Goal: Understand process/instructions: Learn how to perform a task or action

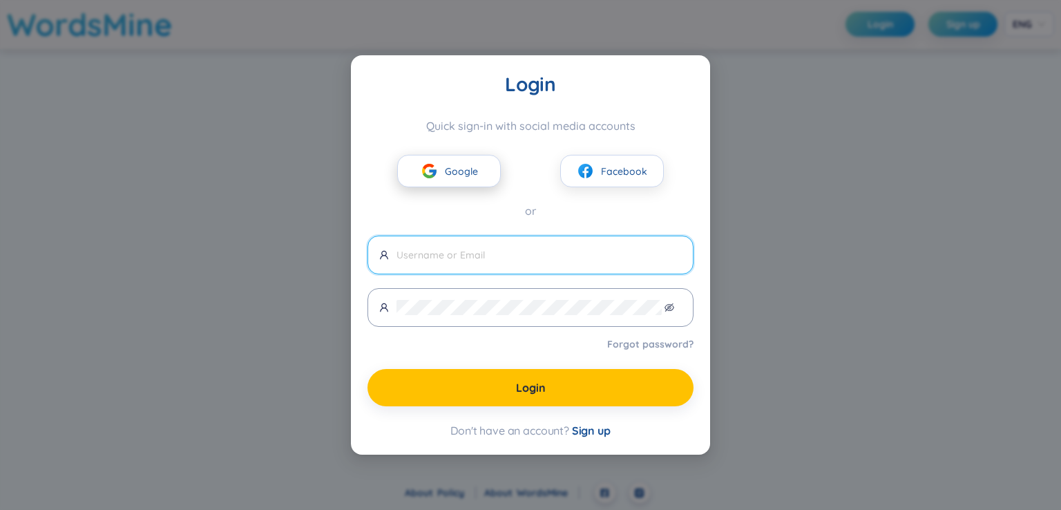
click at [443, 166] on button "Google" at bounding box center [449, 171] width 104 height 32
click at [452, 173] on span "Google" at bounding box center [461, 171] width 33 height 15
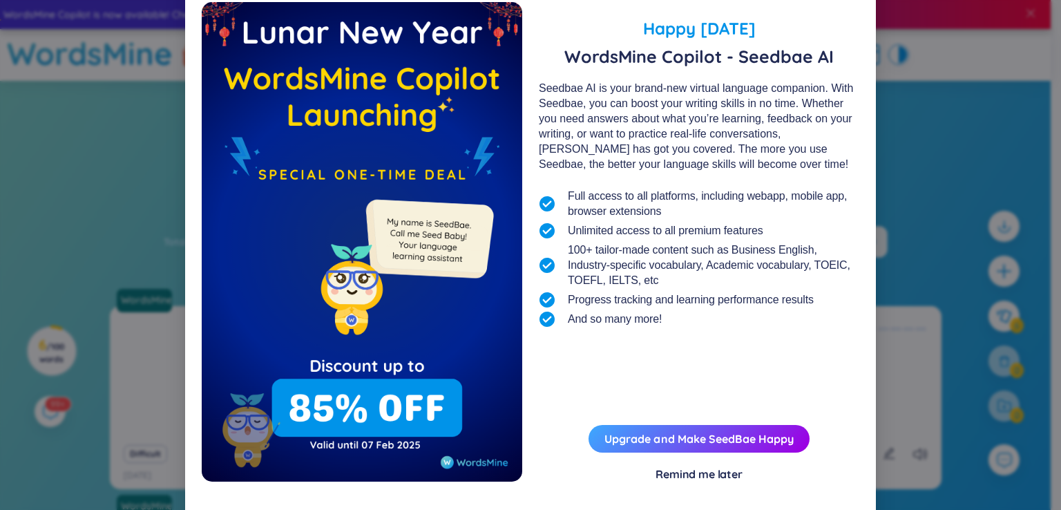
scroll to position [44, 0]
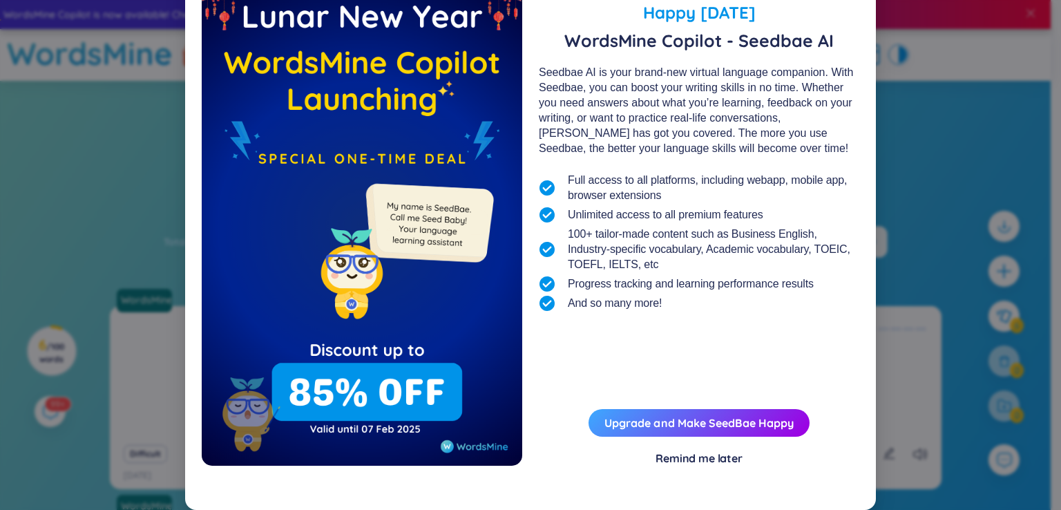
click at [698, 462] on div "Remind me later" at bounding box center [699, 457] width 87 height 15
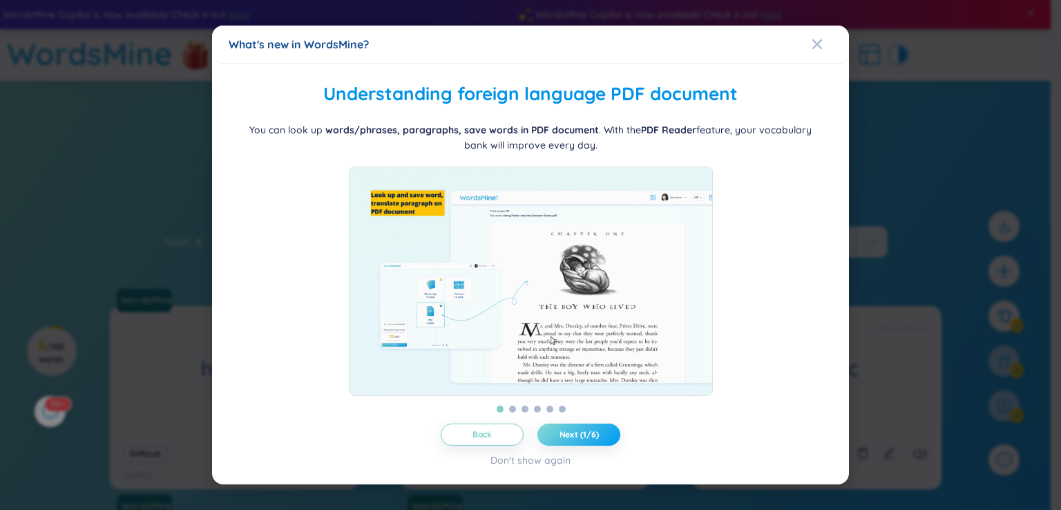
click at [586, 440] on span "Next (1/6)" at bounding box center [579, 434] width 39 height 11
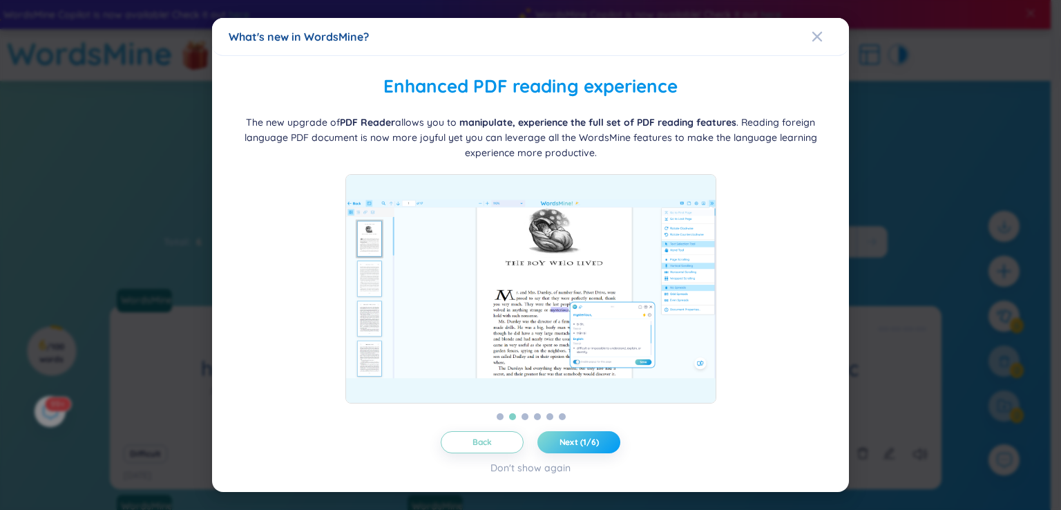
click at [586, 446] on span "Next (1/6)" at bounding box center [579, 442] width 39 height 11
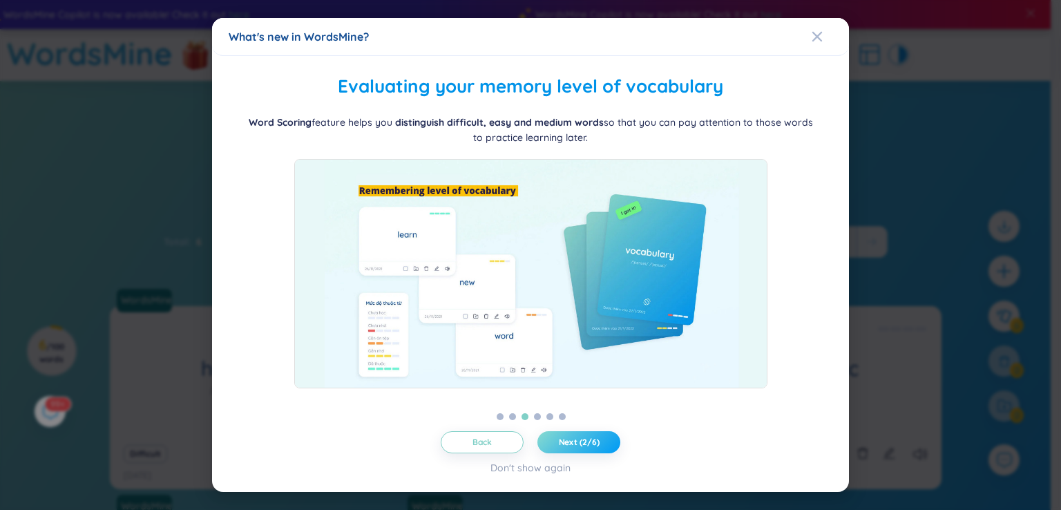
click at [586, 446] on span "Next (2/6)" at bounding box center [579, 442] width 41 height 11
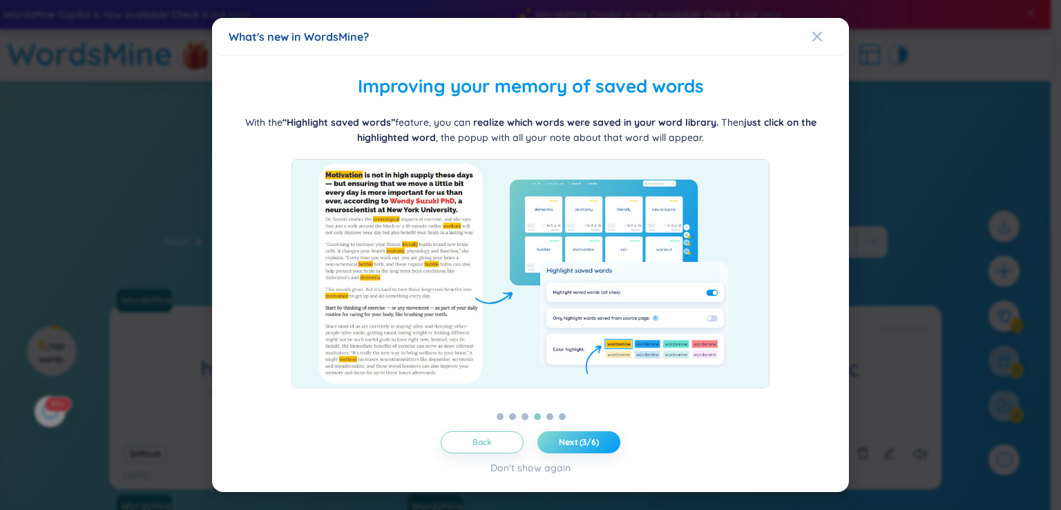
click at [586, 446] on span "Next (3/6)" at bounding box center [579, 442] width 40 height 11
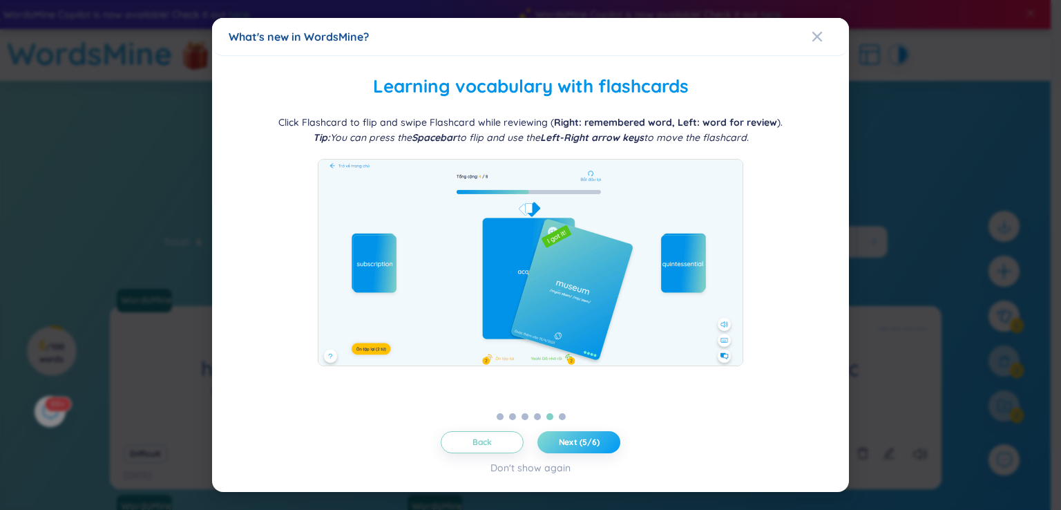
click at [586, 446] on span "Next (5/6)" at bounding box center [579, 442] width 41 height 11
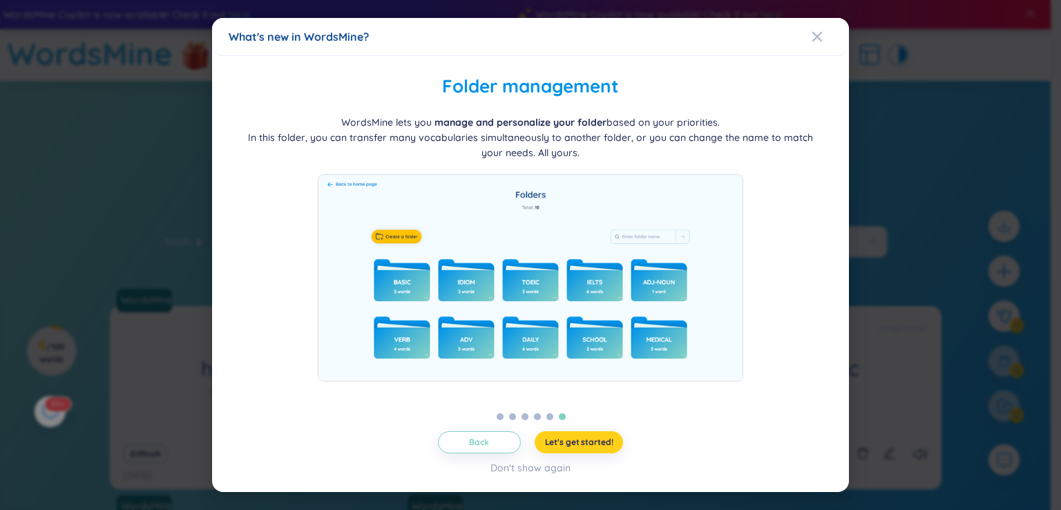
click at [586, 446] on span "Let's get started!" at bounding box center [579, 442] width 68 height 11
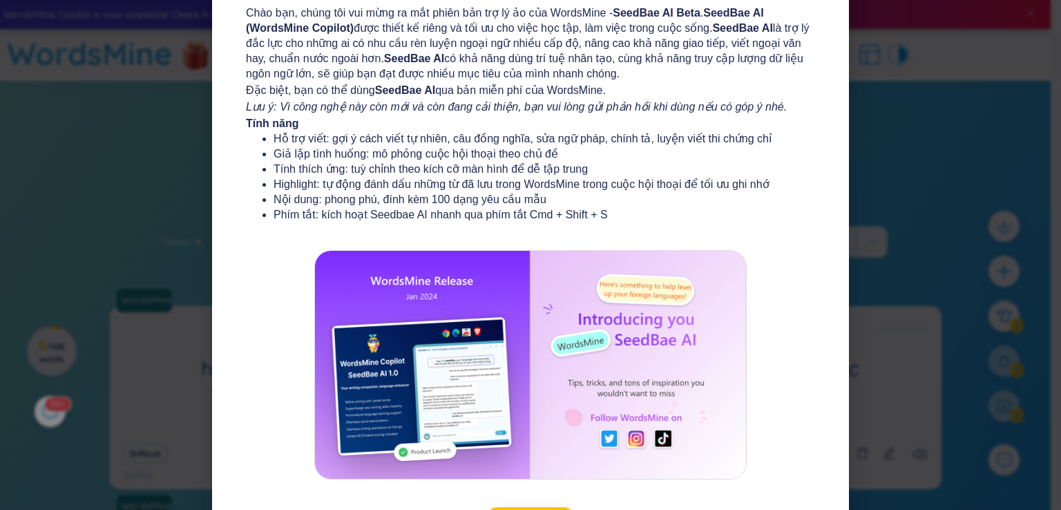
scroll to position [149, 0]
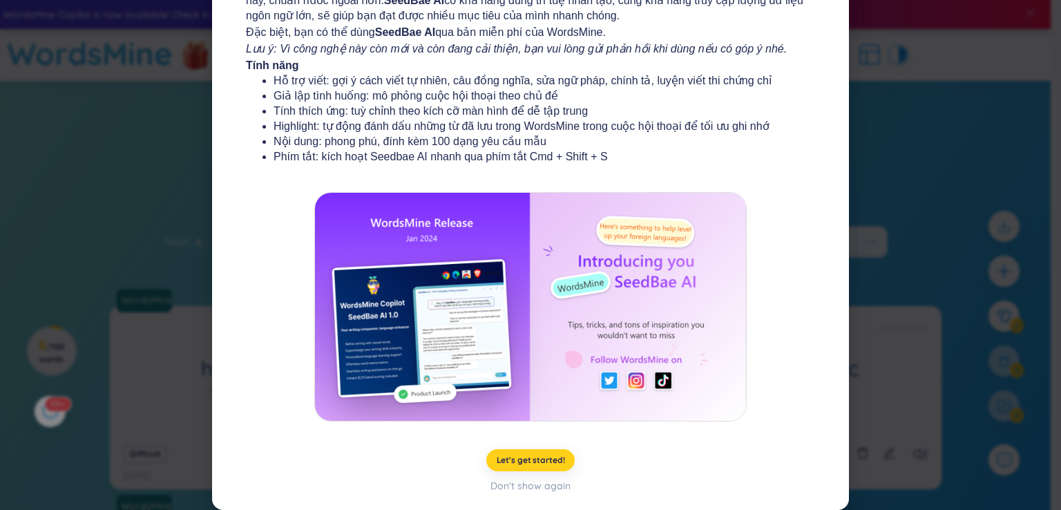
click at [542, 462] on span "Let's get started!" at bounding box center [531, 460] width 68 height 11
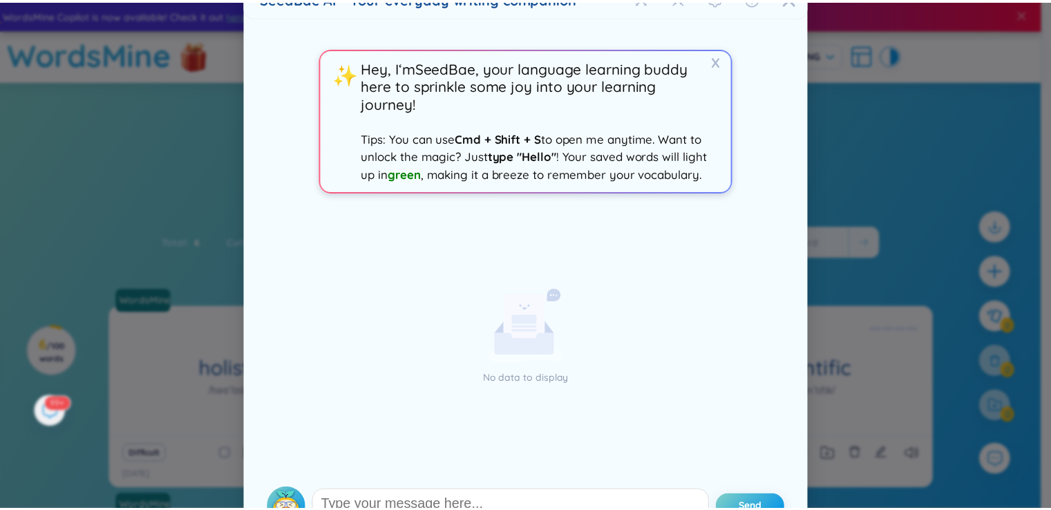
scroll to position [0, 0]
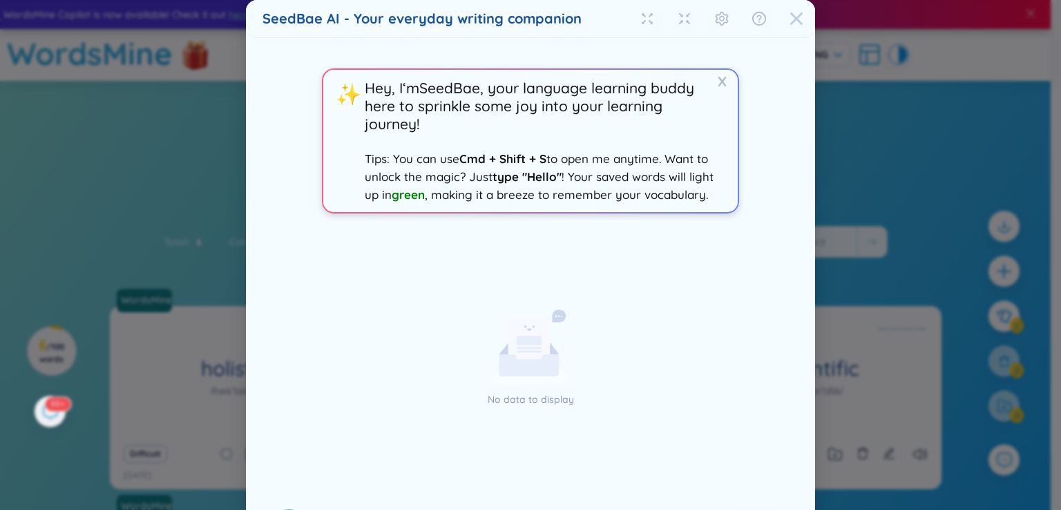
click at [790, 17] on icon "Close" at bounding box center [797, 19] width 14 height 14
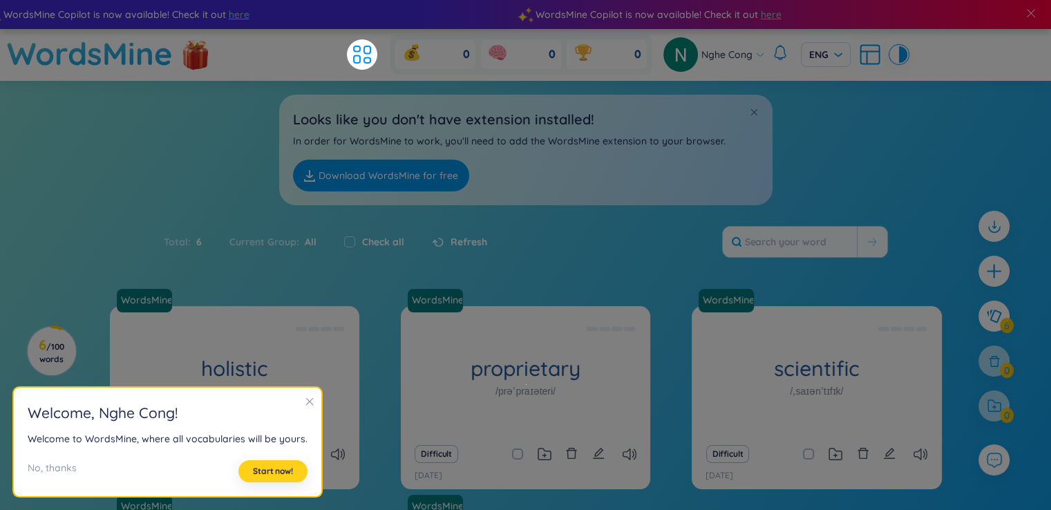
click at [268, 476] on span "Start now!" at bounding box center [273, 471] width 40 height 11
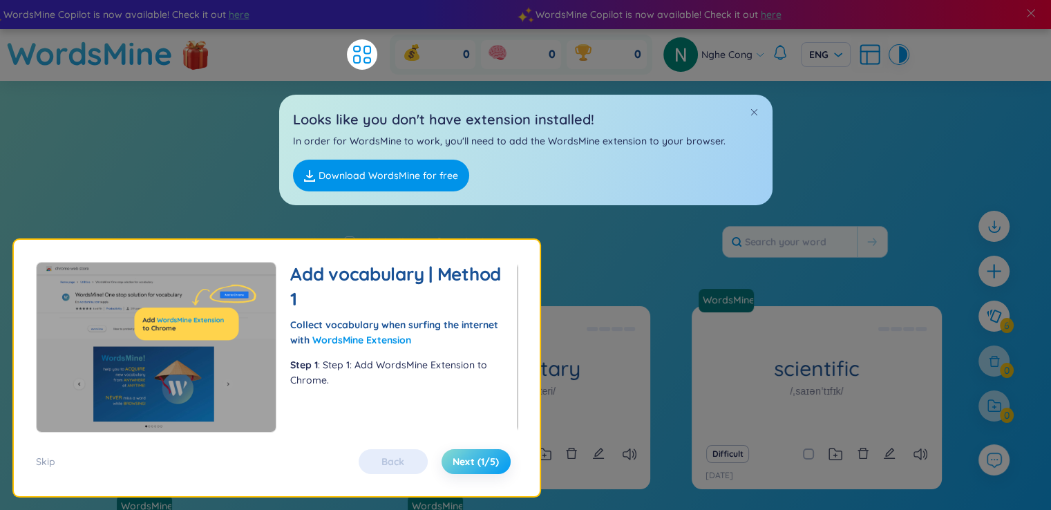
click at [464, 464] on span "Next (1/5)" at bounding box center [475, 462] width 46 height 14
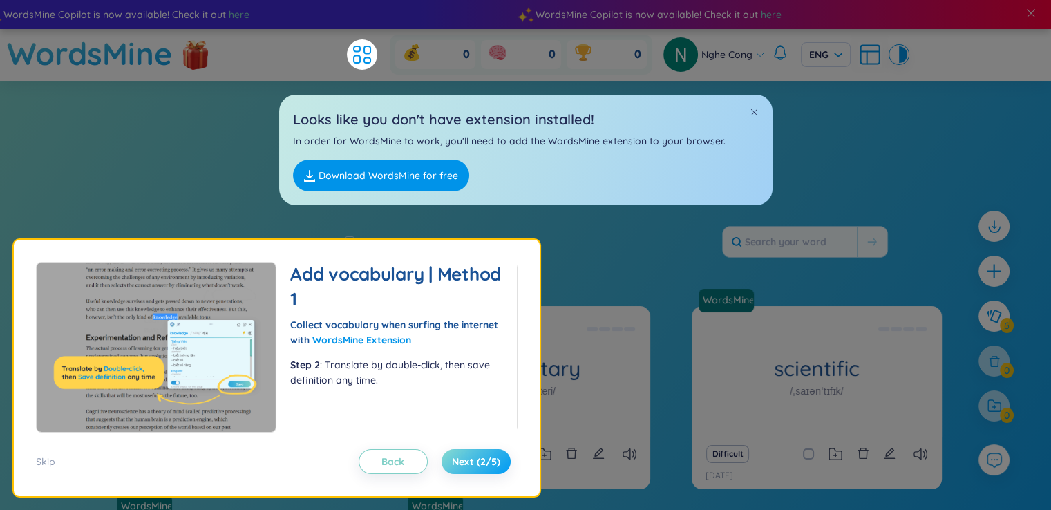
click at [464, 464] on span "Next (2/5)" at bounding box center [476, 462] width 48 height 14
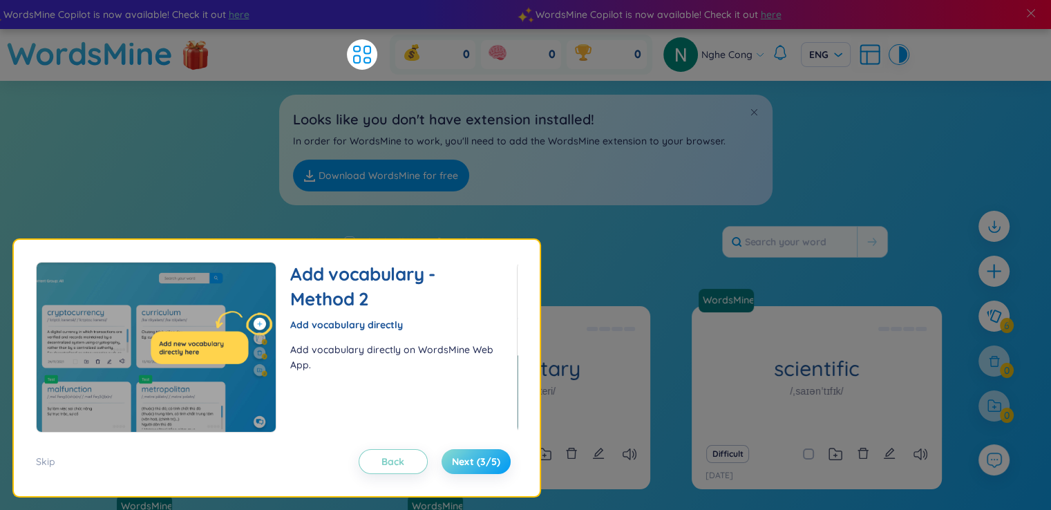
click at [464, 464] on span "Next (3/5)" at bounding box center [476, 462] width 48 height 14
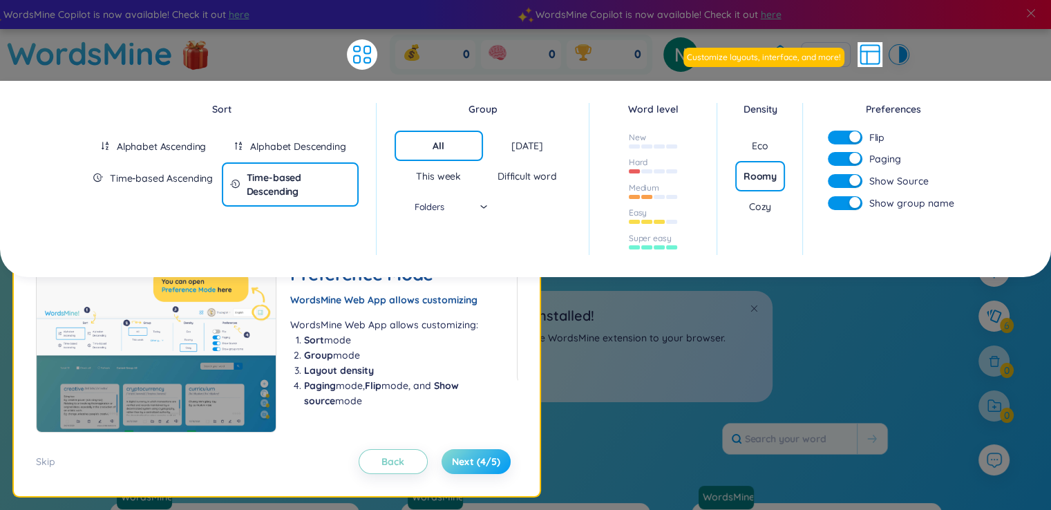
click at [464, 464] on span "Next (4/5)" at bounding box center [476, 462] width 48 height 14
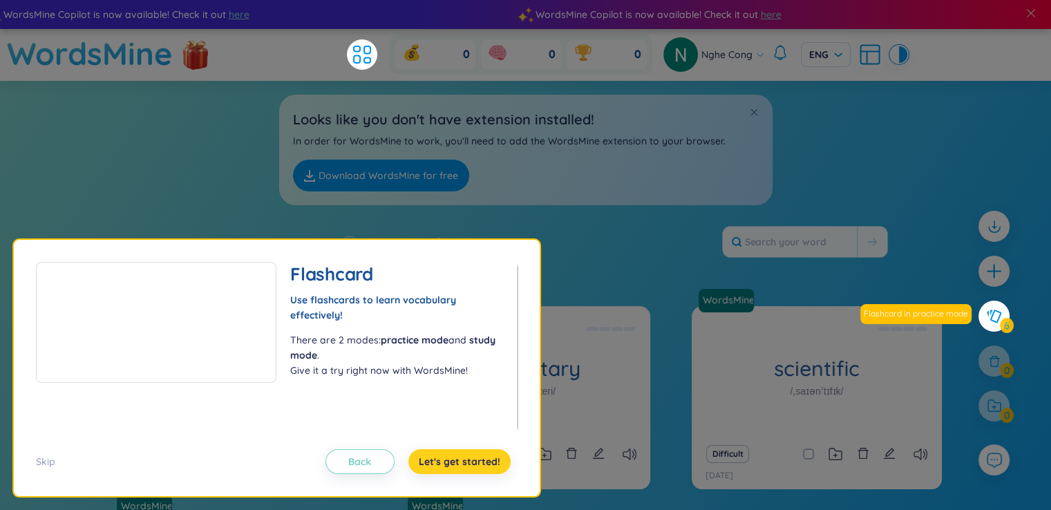
click at [464, 464] on span "Let's get started!" at bounding box center [460, 462] width 82 height 14
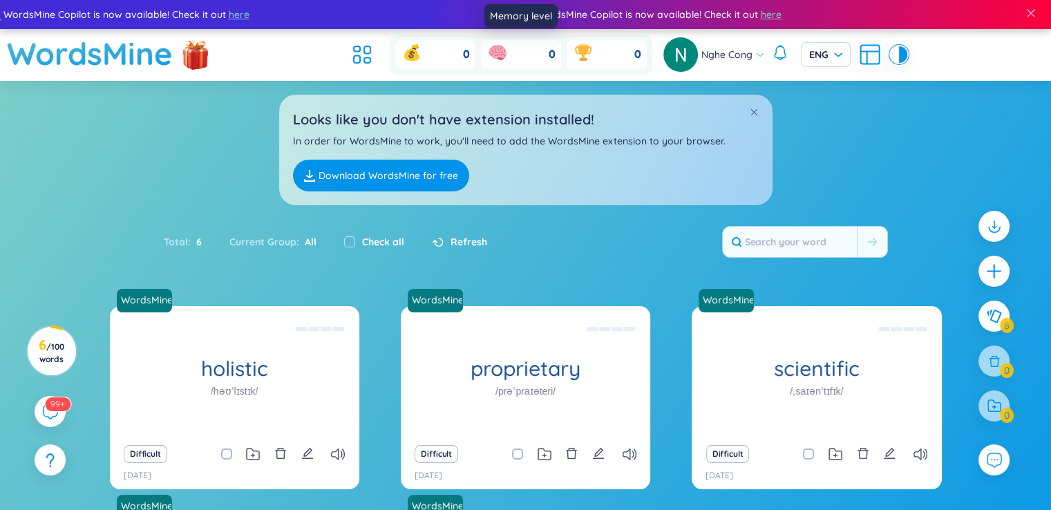
click at [497, 55] on icon at bounding box center [497, 52] width 18 height 14
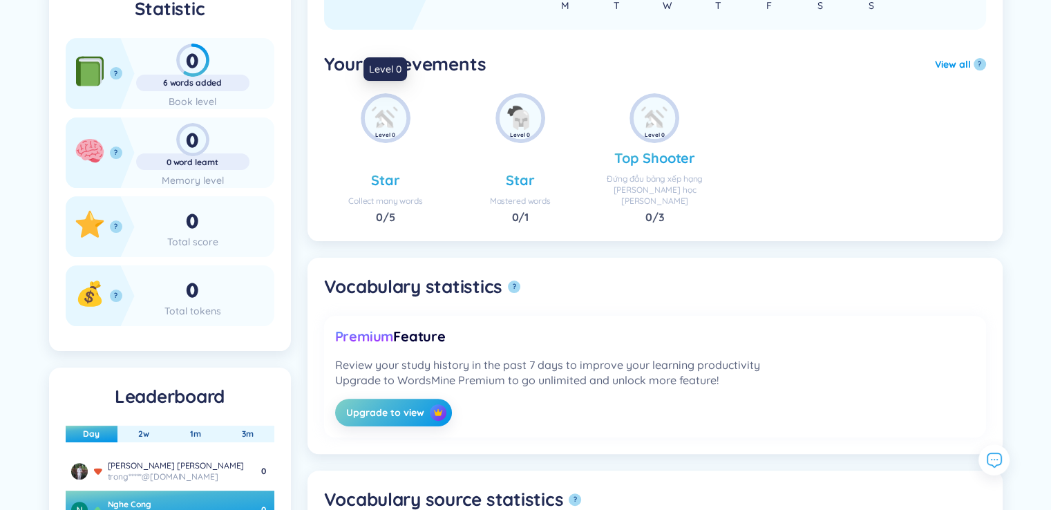
scroll to position [276, 0]
